Goal: Task Accomplishment & Management: Use online tool/utility

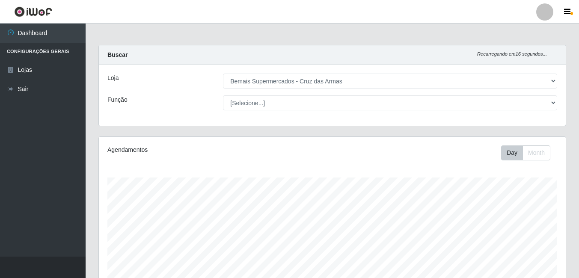
select select "412"
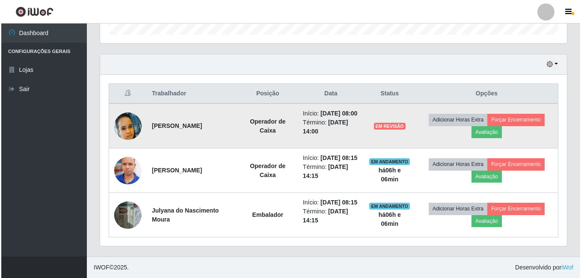
scroll to position [178, 467]
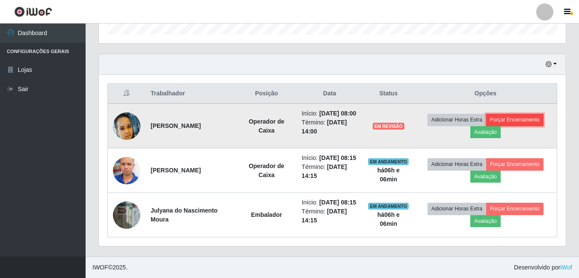
click at [525, 123] on button "Forçar Encerramento" at bounding box center [514, 120] width 57 height 12
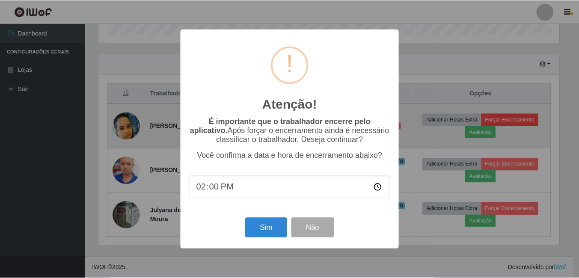
scroll to position [178, 462]
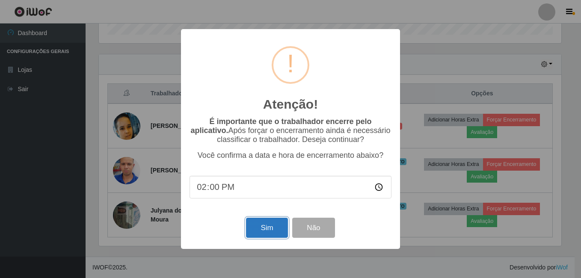
click at [268, 232] on button "Sim" at bounding box center [266, 228] width 41 height 20
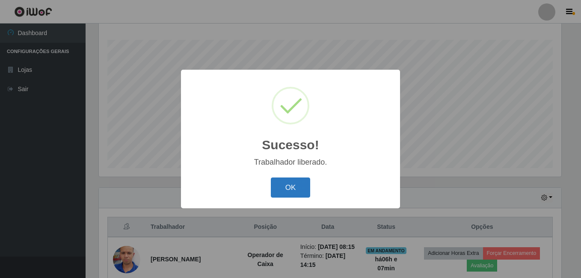
click at [302, 187] on button "OK" at bounding box center [291, 188] width 40 height 20
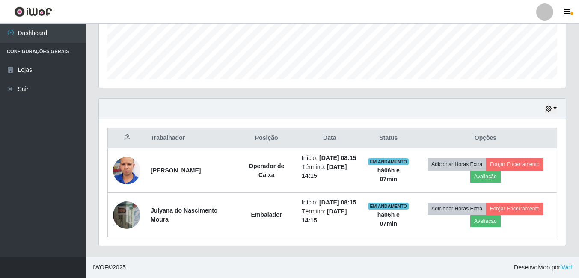
scroll to position [244, 0]
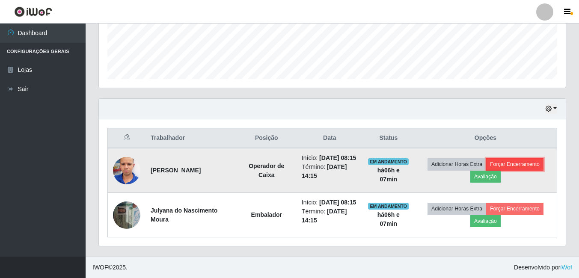
click at [531, 158] on button "Forçar Encerramento" at bounding box center [514, 164] width 57 height 12
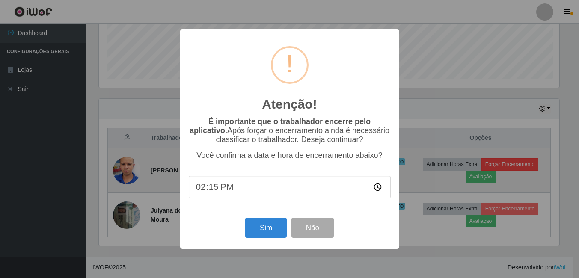
scroll to position [178, 462]
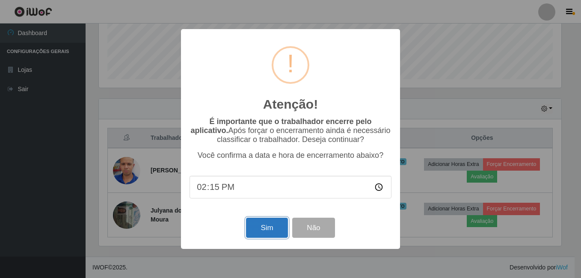
click at [266, 230] on button "Sim" at bounding box center [266, 228] width 41 height 20
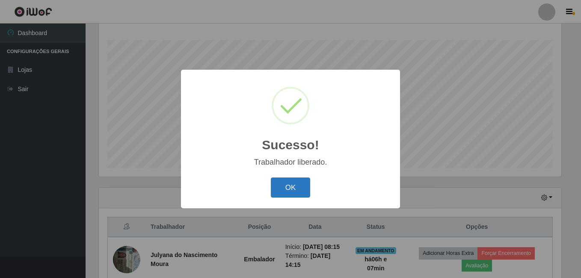
click at [294, 188] on button "OK" at bounding box center [291, 188] width 40 height 20
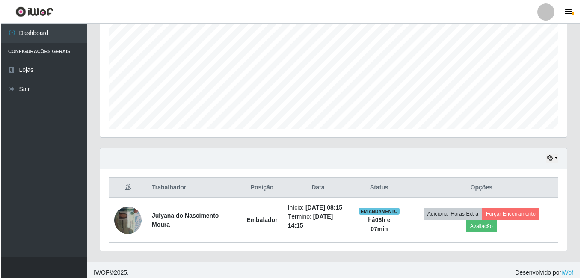
scroll to position [182, 0]
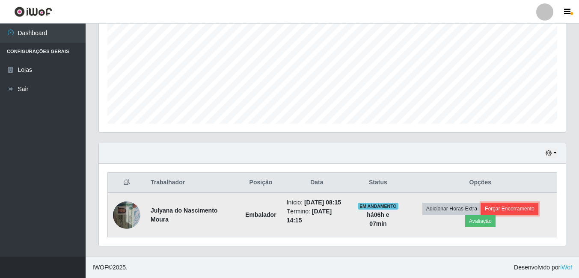
click at [533, 206] on button "Forçar Encerramento" at bounding box center [509, 209] width 57 height 12
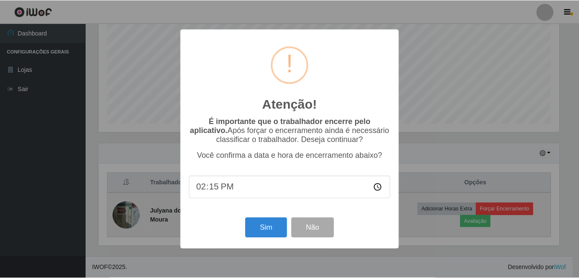
scroll to position [178, 462]
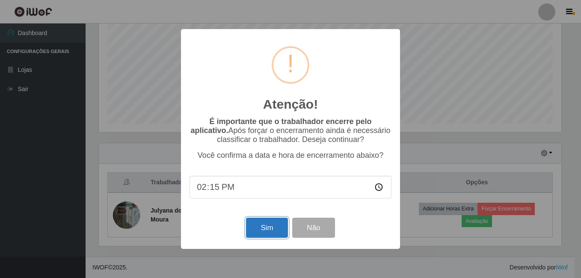
click at [264, 229] on button "Sim" at bounding box center [266, 228] width 41 height 20
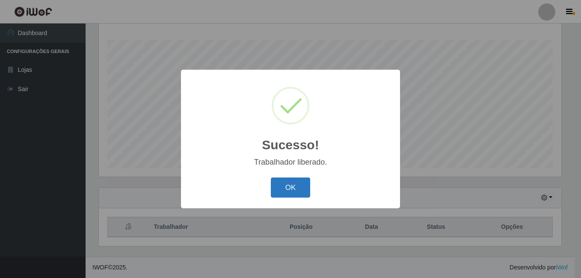
click at [287, 190] on button "OK" at bounding box center [291, 188] width 40 height 20
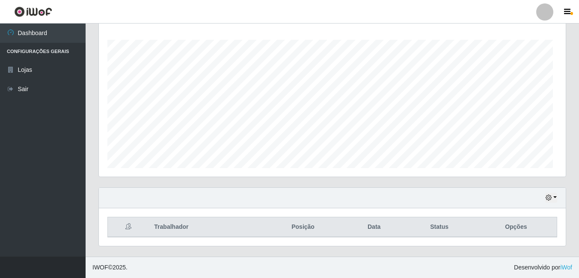
scroll to position [0, 0]
